Goal: Task Accomplishment & Management: Manage account settings

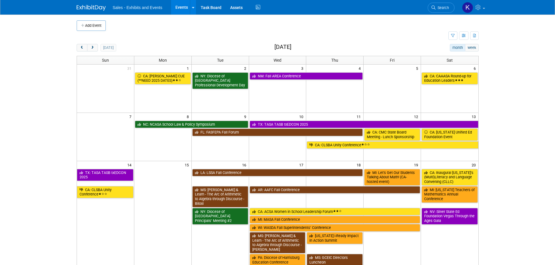
click at [91, 26] on button "Add Event" at bounding box center [91, 25] width 29 height 10
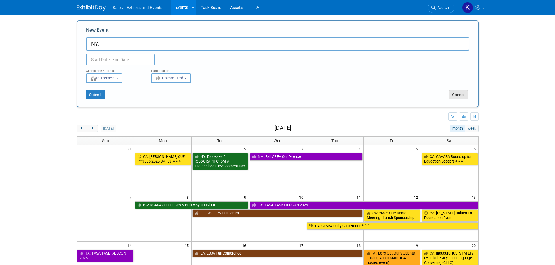
type input "NY:"
drag, startPoint x: 455, startPoint y: 94, endPoint x: 448, endPoint y: 97, distance: 8.2
click at [455, 94] on button "Cancel" at bounding box center [458, 94] width 19 height 9
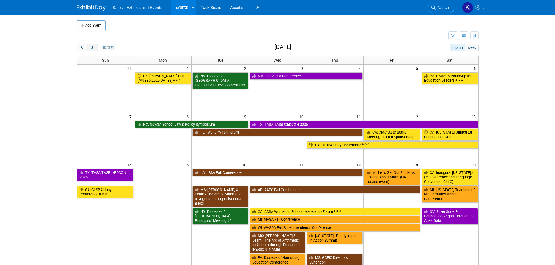
click at [94, 50] on button "next" at bounding box center [92, 48] width 11 height 8
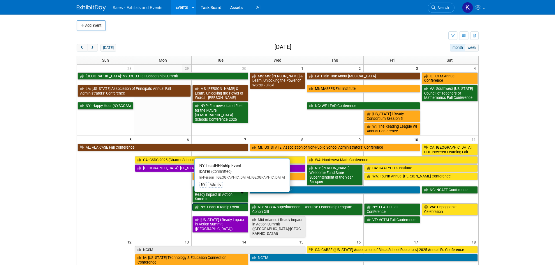
click at [225, 203] on link "NY: LeadHERship Event" at bounding box center [220, 207] width 56 height 8
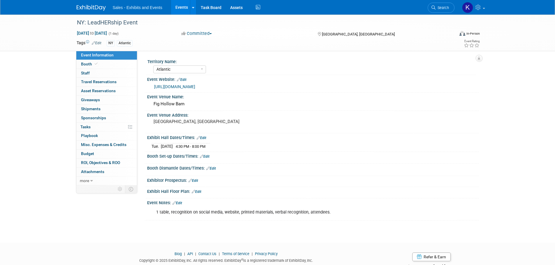
select select "Atlantic"
click at [87, 4] on link at bounding box center [95, 5] width 36 height 5
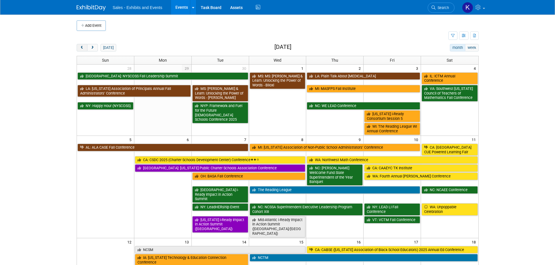
click at [85, 49] on button "prev" at bounding box center [82, 48] width 11 height 8
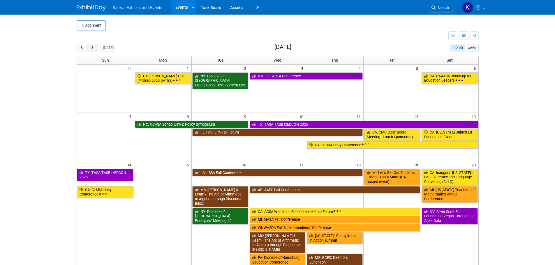
click at [94, 47] on span "next" at bounding box center [92, 48] width 4 height 4
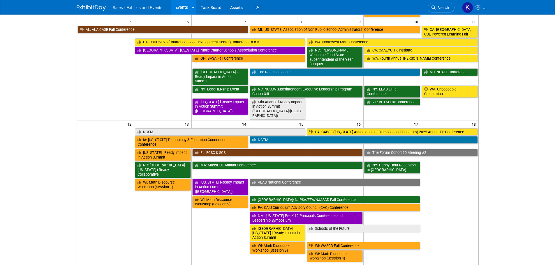
scroll to position [116, 0]
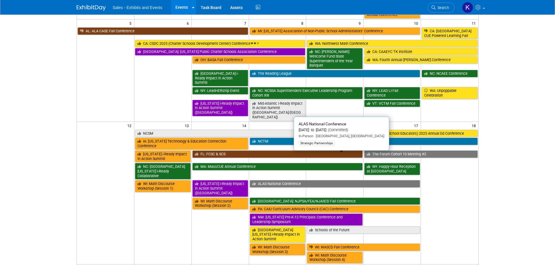
click at [299, 180] on link "ALAS National Conference" at bounding box center [334, 184] width 171 height 8
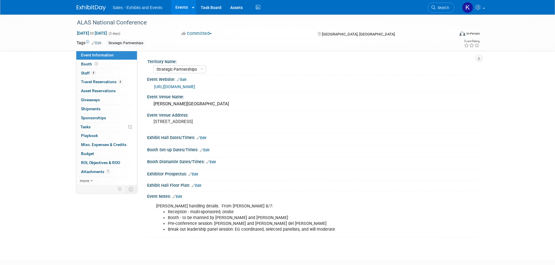
select select "Strategic Partnerships"
click at [86, 71] on span "Staff 4" at bounding box center [88, 73] width 15 height 5
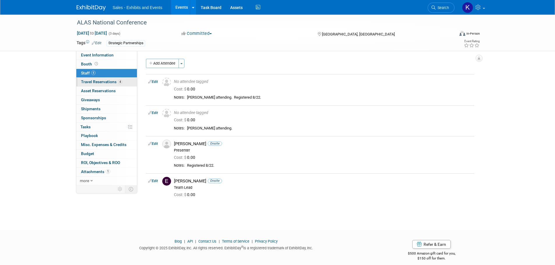
click at [99, 80] on span "Travel Reservations 4" at bounding box center [101, 81] width 41 height 5
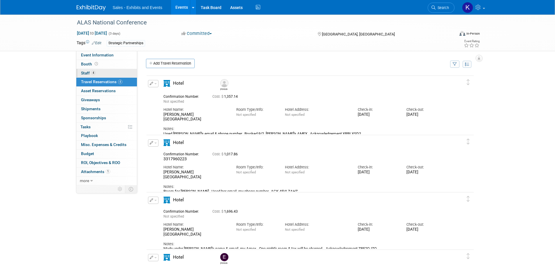
click at [84, 72] on span "Staff 4" at bounding box center [88, 73] width 15 height 5
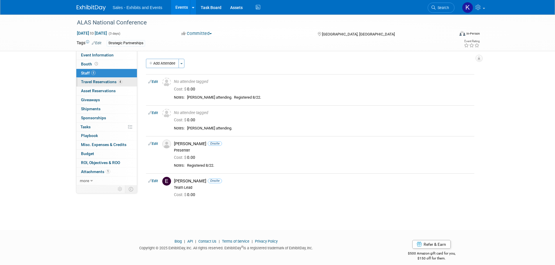
click at [93, 82] on span "Travel Reservations 4" at bounding box center [101, 81] width 41 height 5
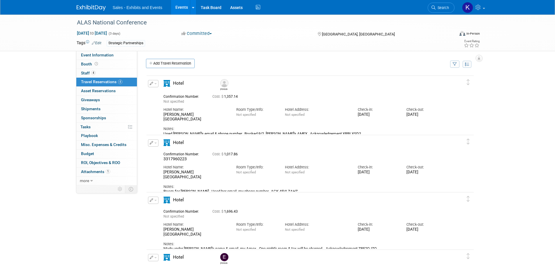
click at [94, 8] on img at bounding box center [91, 8] width 29 height 6
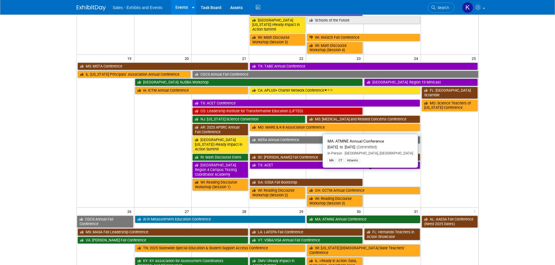
scroll to position [378, 0]
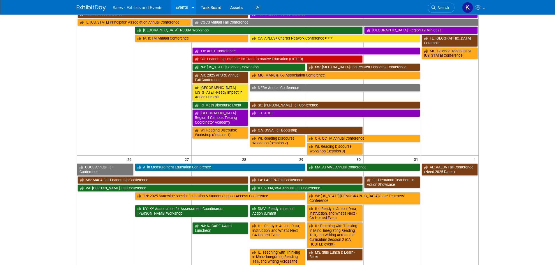
click at [274, 156] on td "29" at bounding box center [277, 159] width 57 height 7
click at [278, 156] on td "29" at bounding box center [277, 159] width 57 height 7
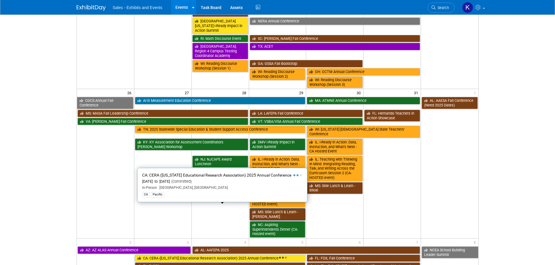
scroll to position [437, 0]
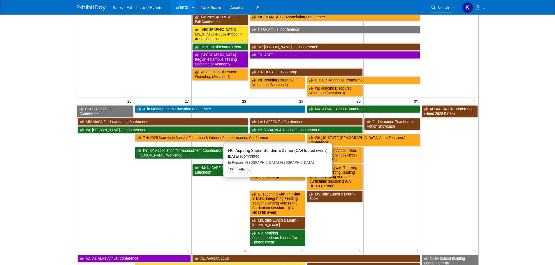
click at [270, 230] on link "NC: Aspiring Superintendents Dinner (CA-Hosted event)" at bounding box center [277, 238] width 56 height 17
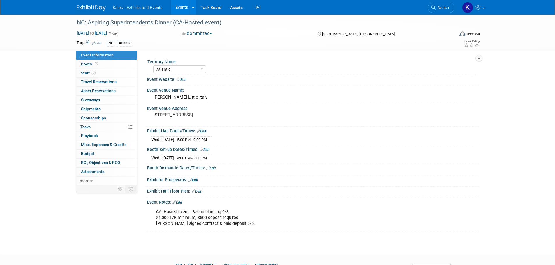
select select "Atlantic"
click at [86, 70] on link "2 Staff 2" at bounding box center [106, 73] width 61 height 9
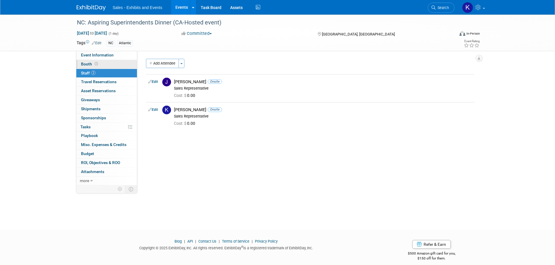
click at [84, 65] on span "Booth" at bounding box center [90, 64] width 18 height 5
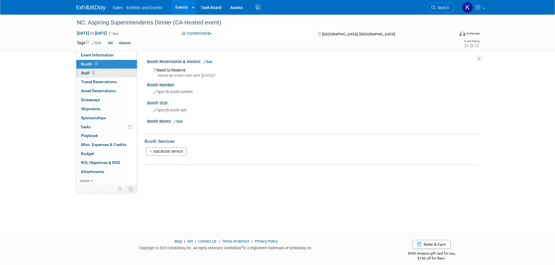
click at [84, 75] on span "Staff 2" at bounding box center [88, 73] width 15 height 5
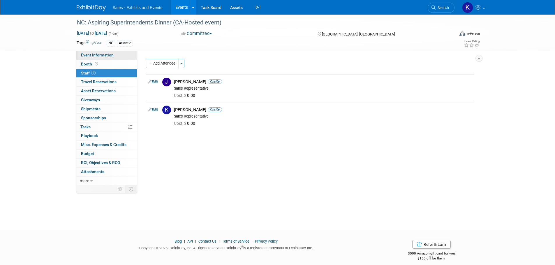
click at [89, 56] on span "Event Information" at bounding box center [97, 55] width 33 height 5
select select "Atlantic"
